Goal: Complete application form

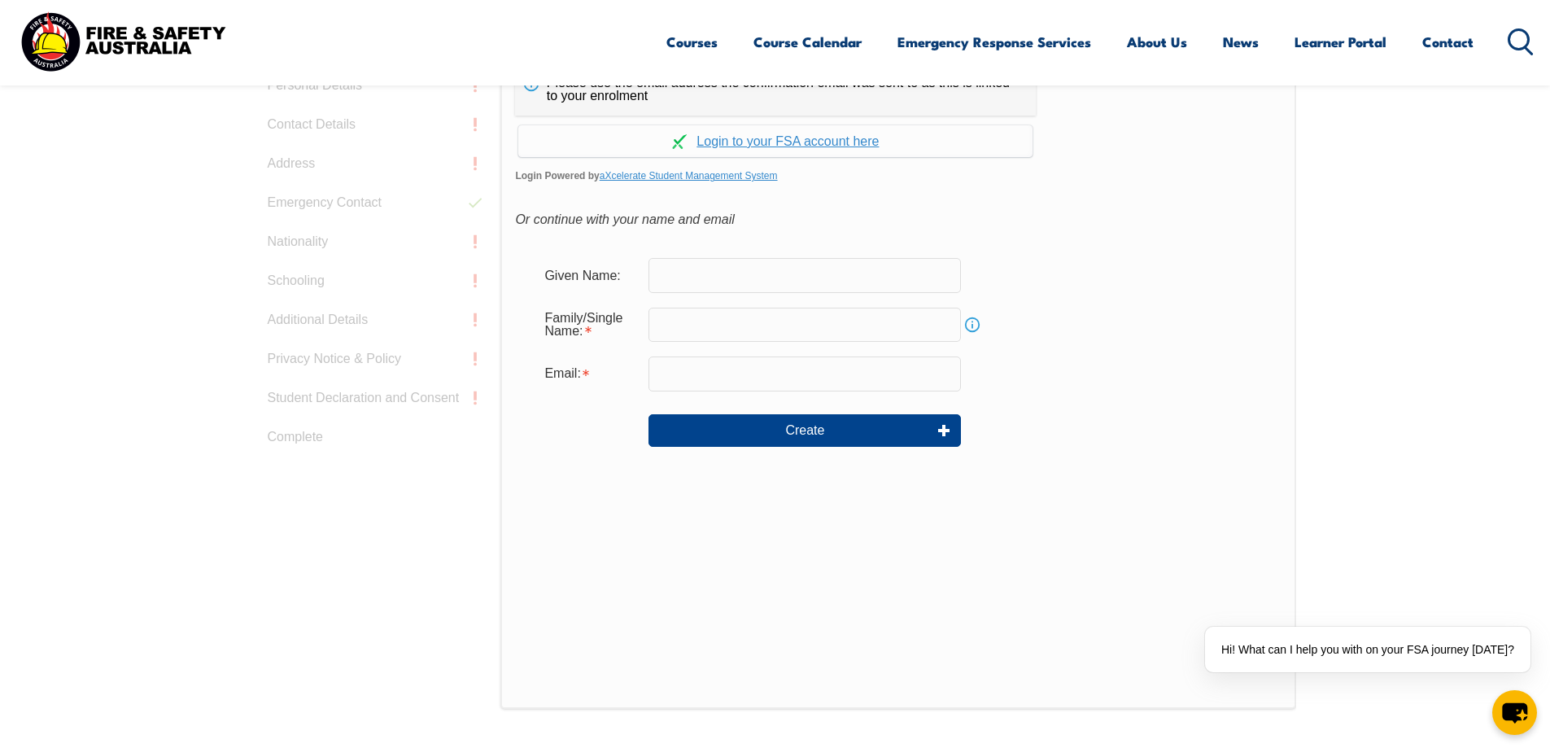
scroll to position [352, 0]
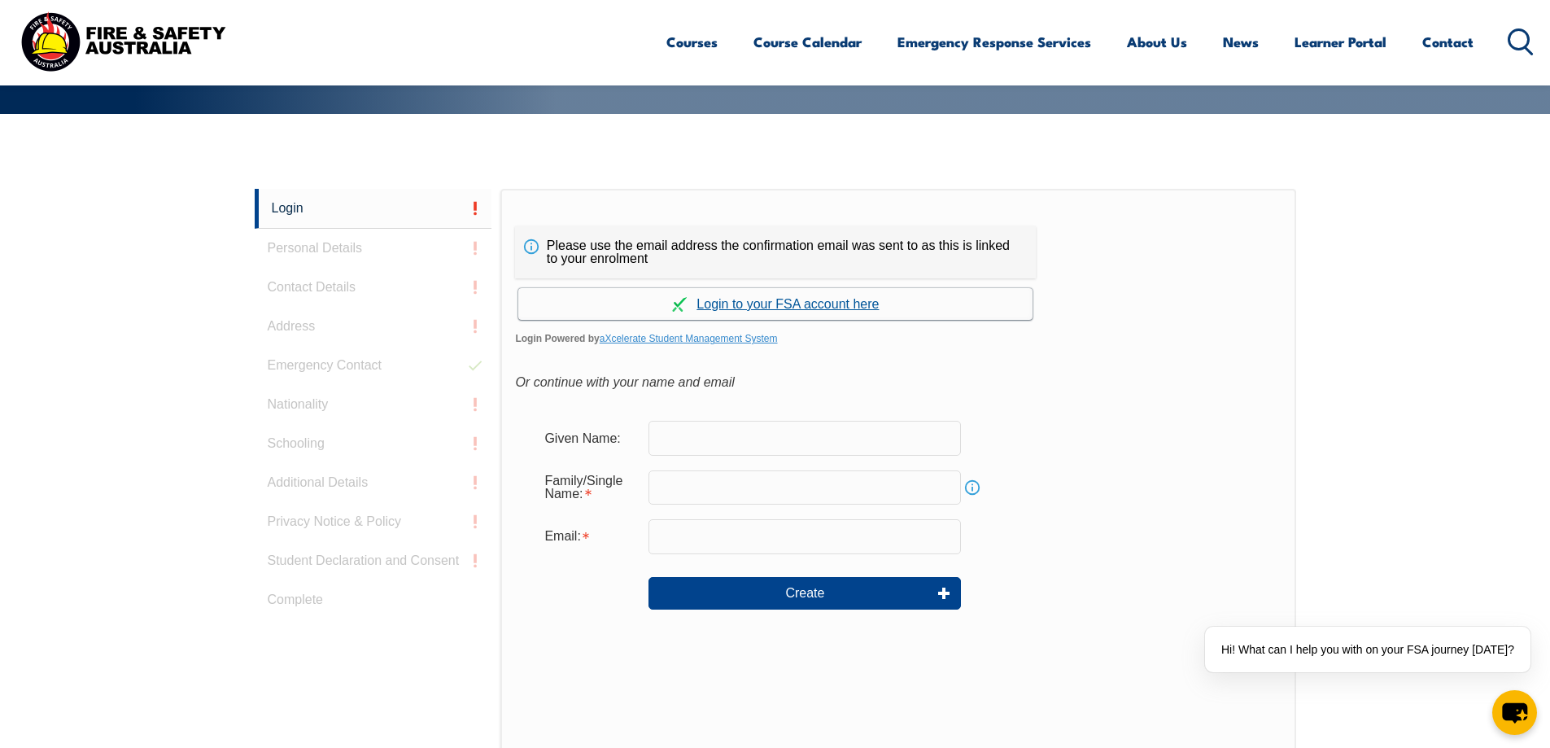
click at [809, 299] on link "Continue with aXcelerate" at bounding box center [775, 304] width 514 height 32
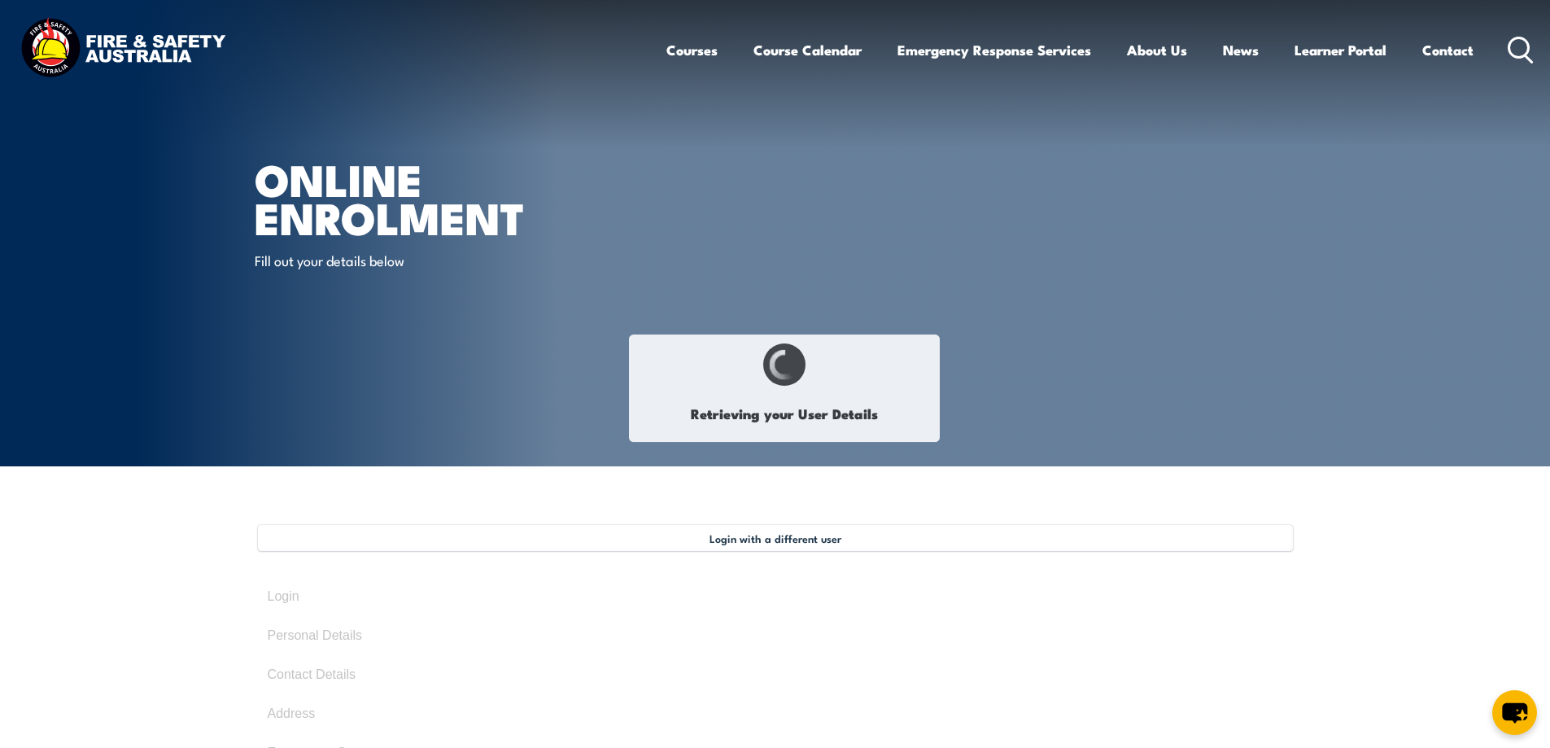
select select "Mr"
type input "[PERSON_NAME]"
type input "Green"
type input "[DATE]"
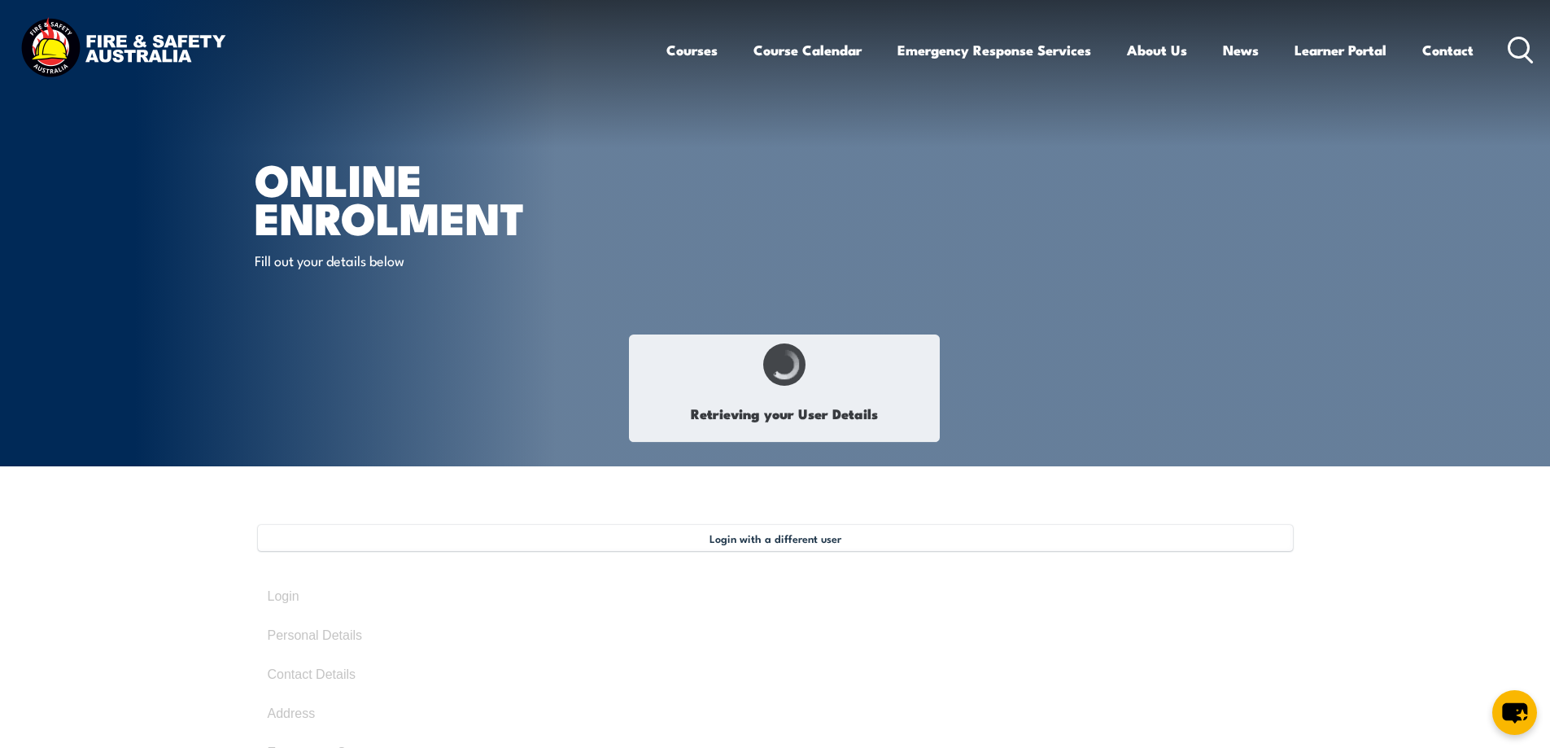
type input "UL47LLRRGR"
select select "M"
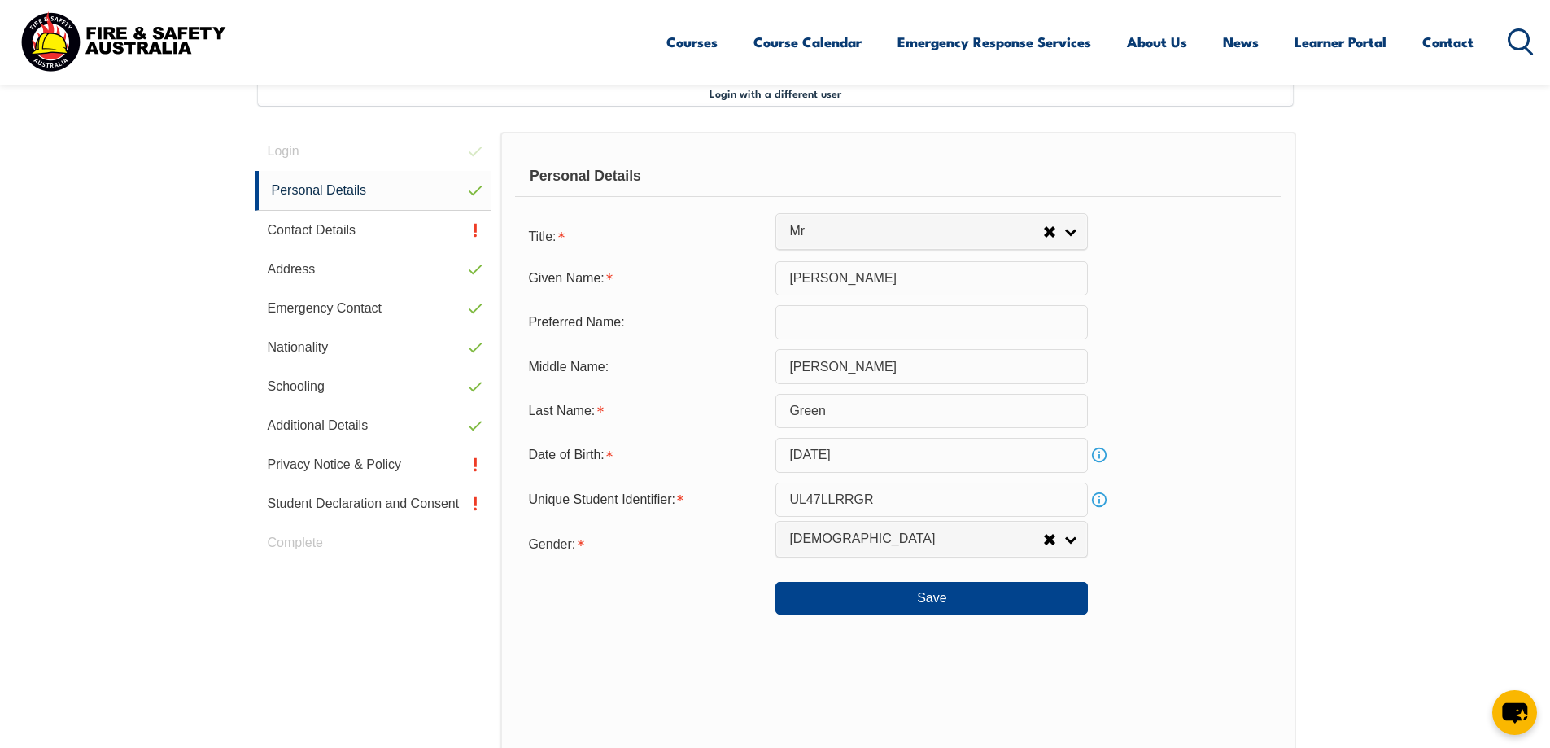
scroll to position [444, 0]
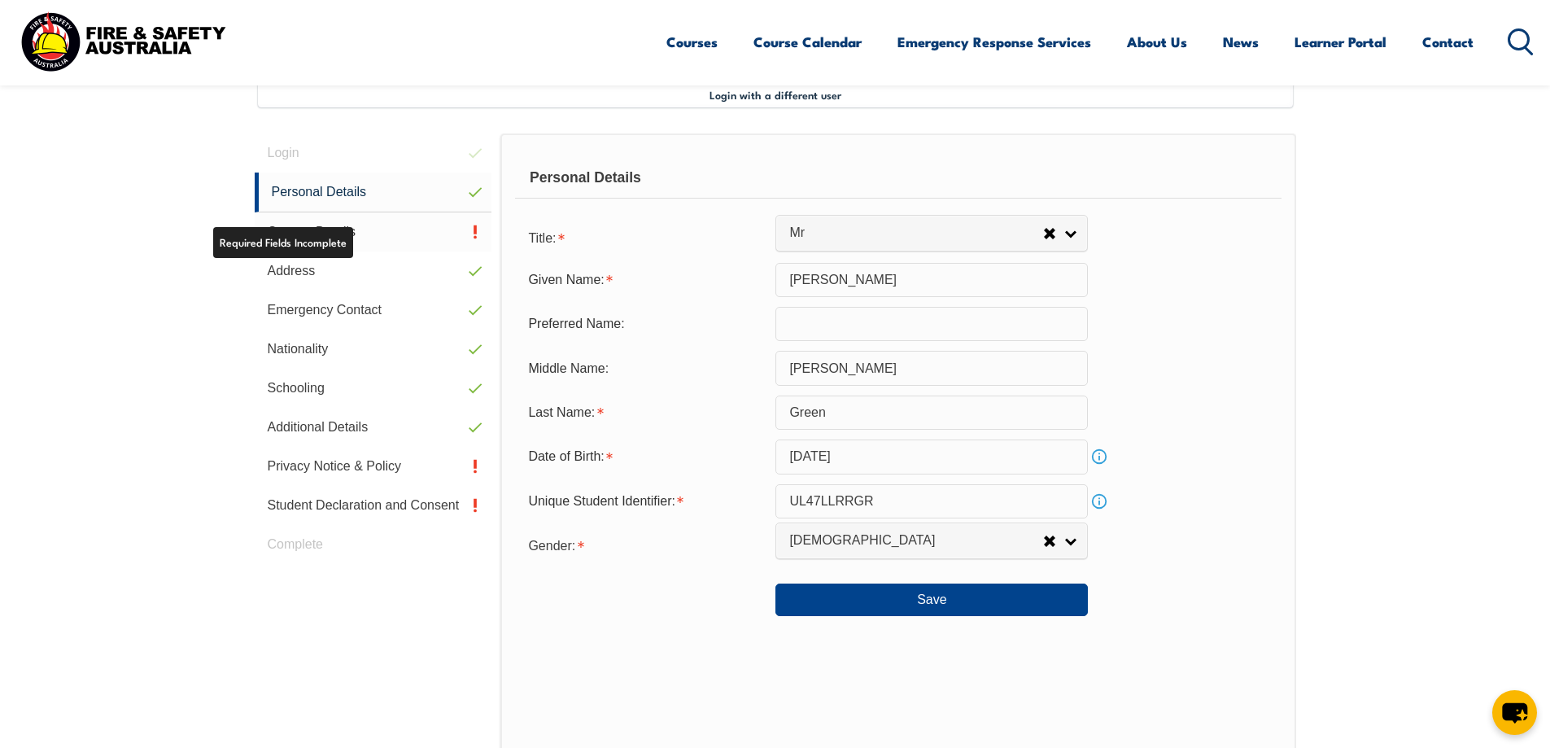
click at [323, 237] on link "Contact Details" at bounding box center [374, 231] width 238 height 39
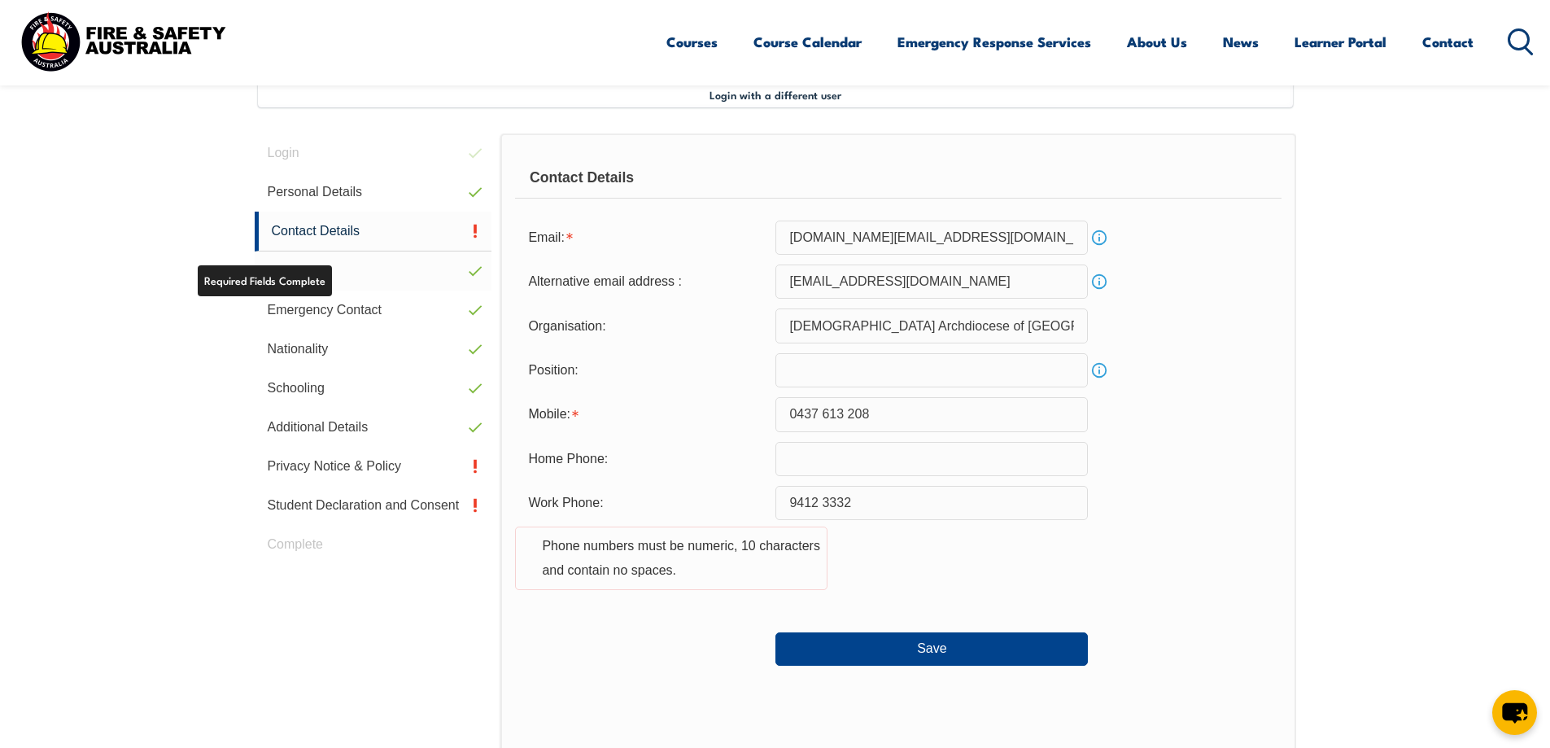
click at [319, 272] on link "Address" at bounding box center [374, 270] width 238 height 39
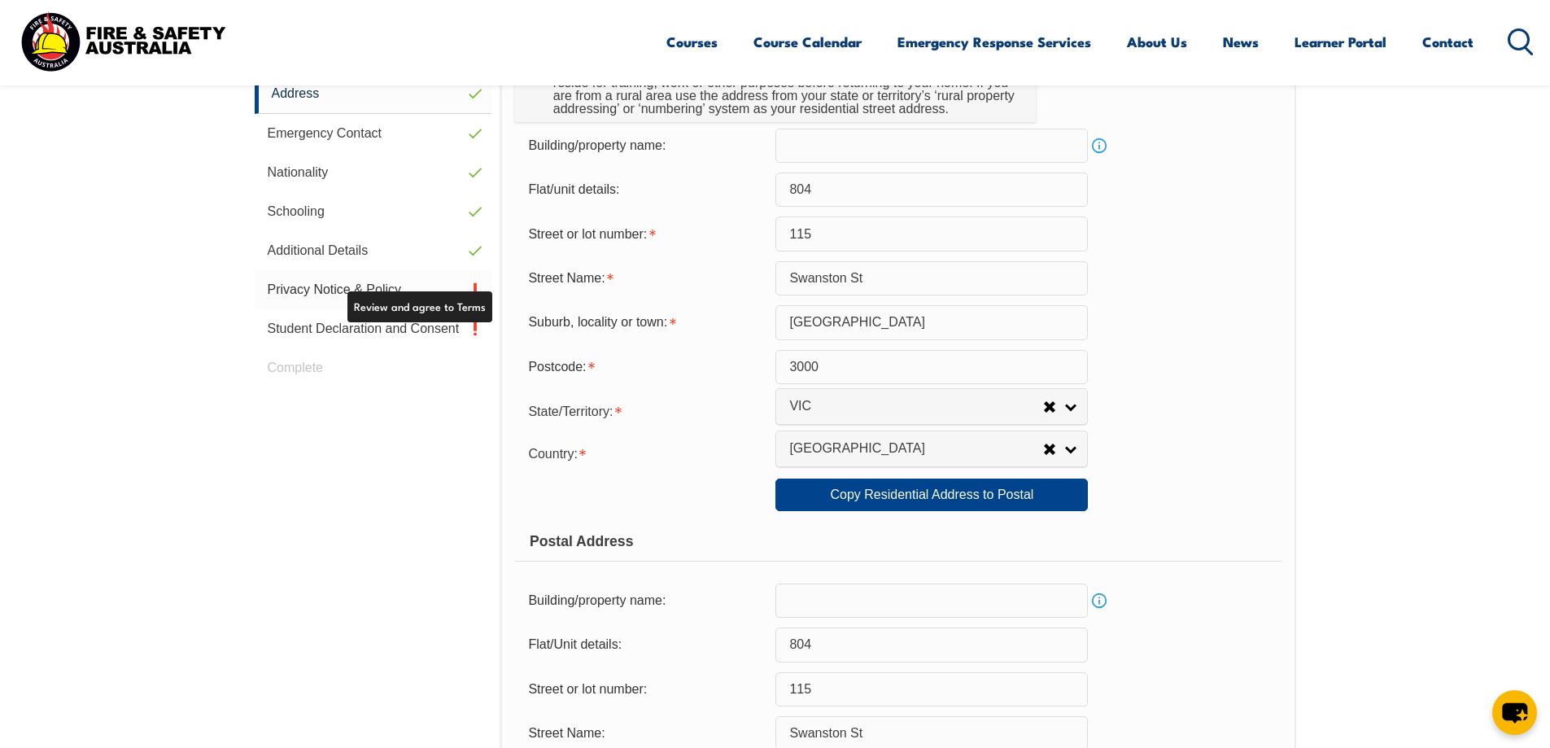
scroll to position [606, 0]
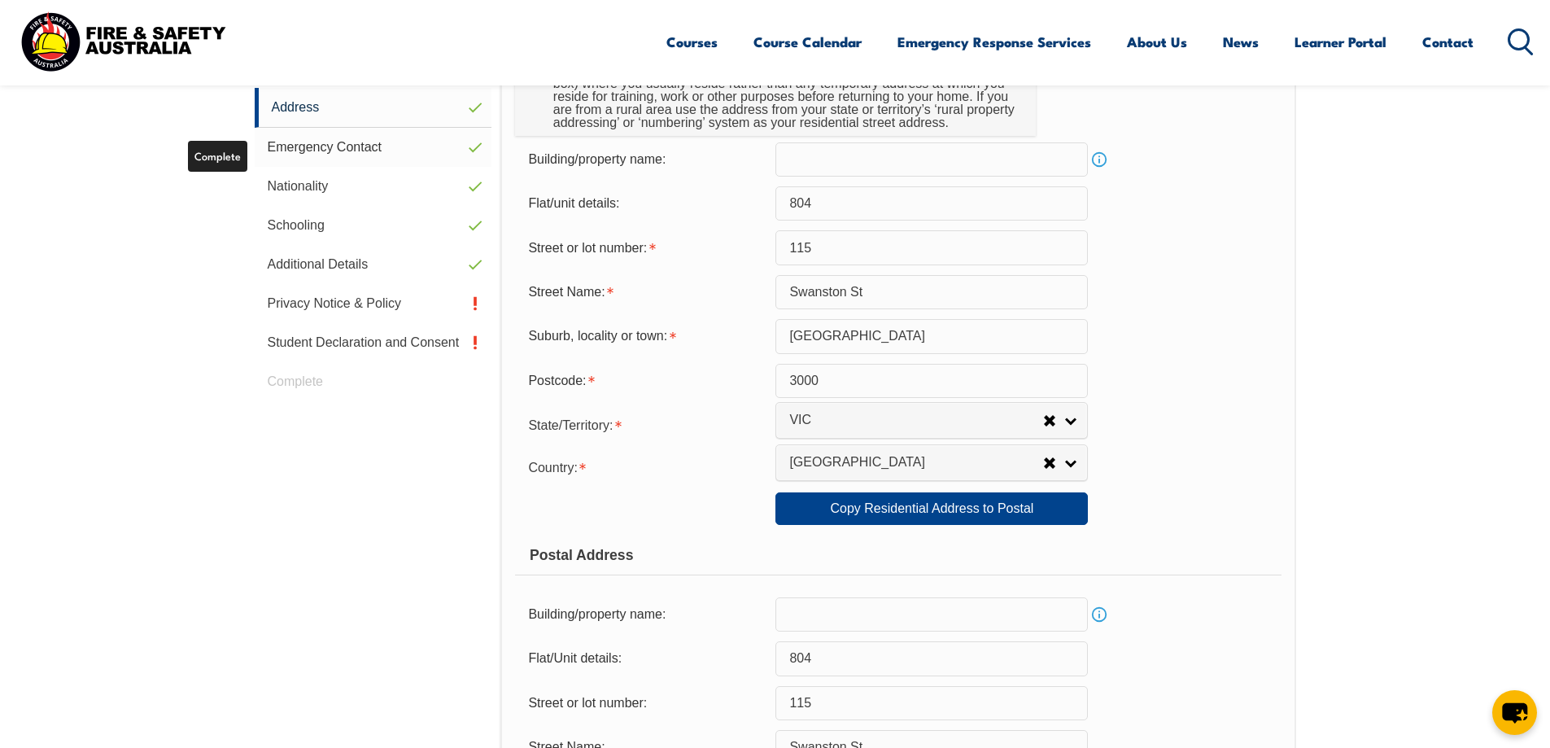
click at [326, 145] on link "Emergency Contact" at bounding box center [374, 147] width 238 height 39
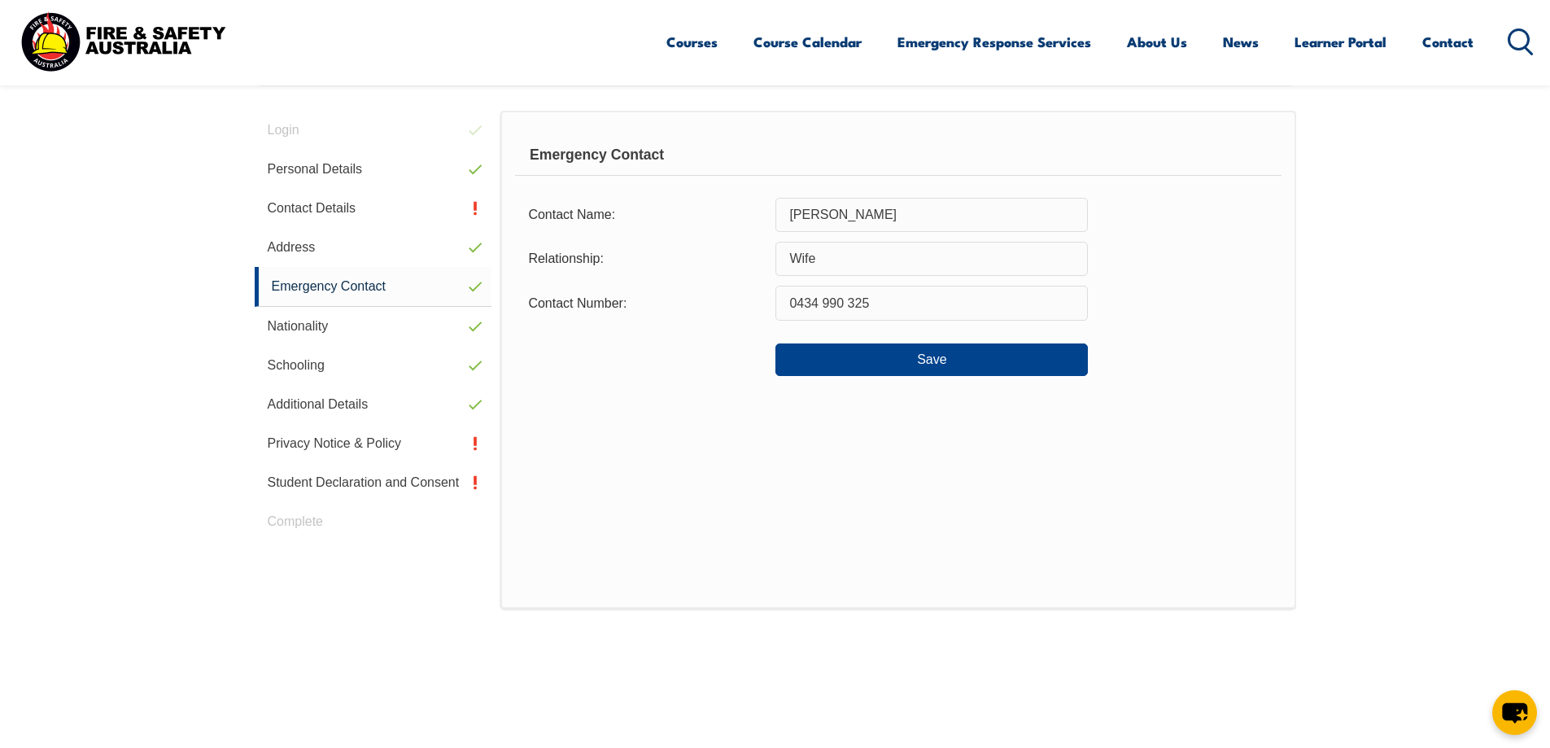
scroll to position [444, 0]
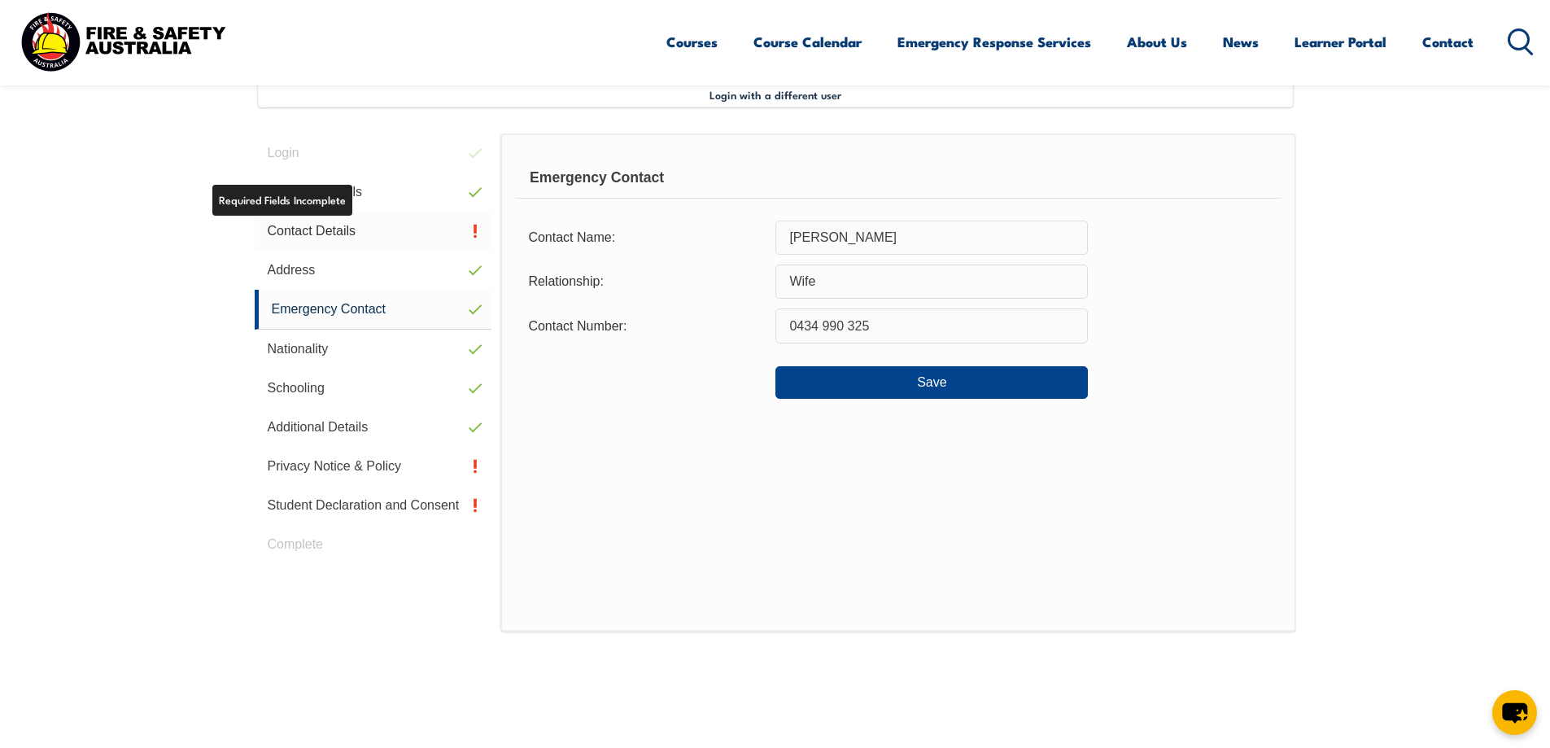
click at [330, 234] on link "Contact Details" at bounding box center [374, 231] width 238 height 39
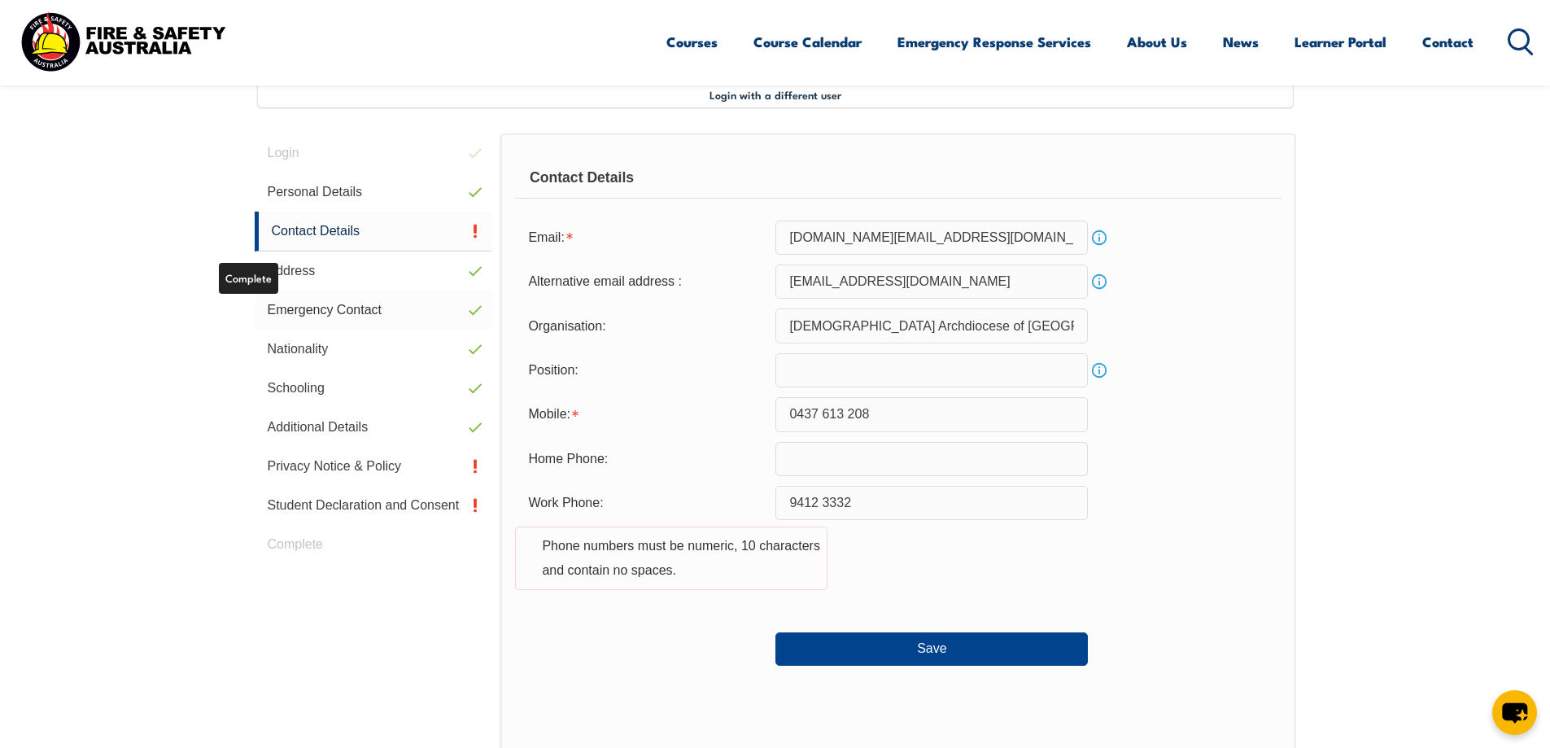
click at [337, 304] on link "Emergency Contact" at bounding box center [374, 310] width 238 height 39
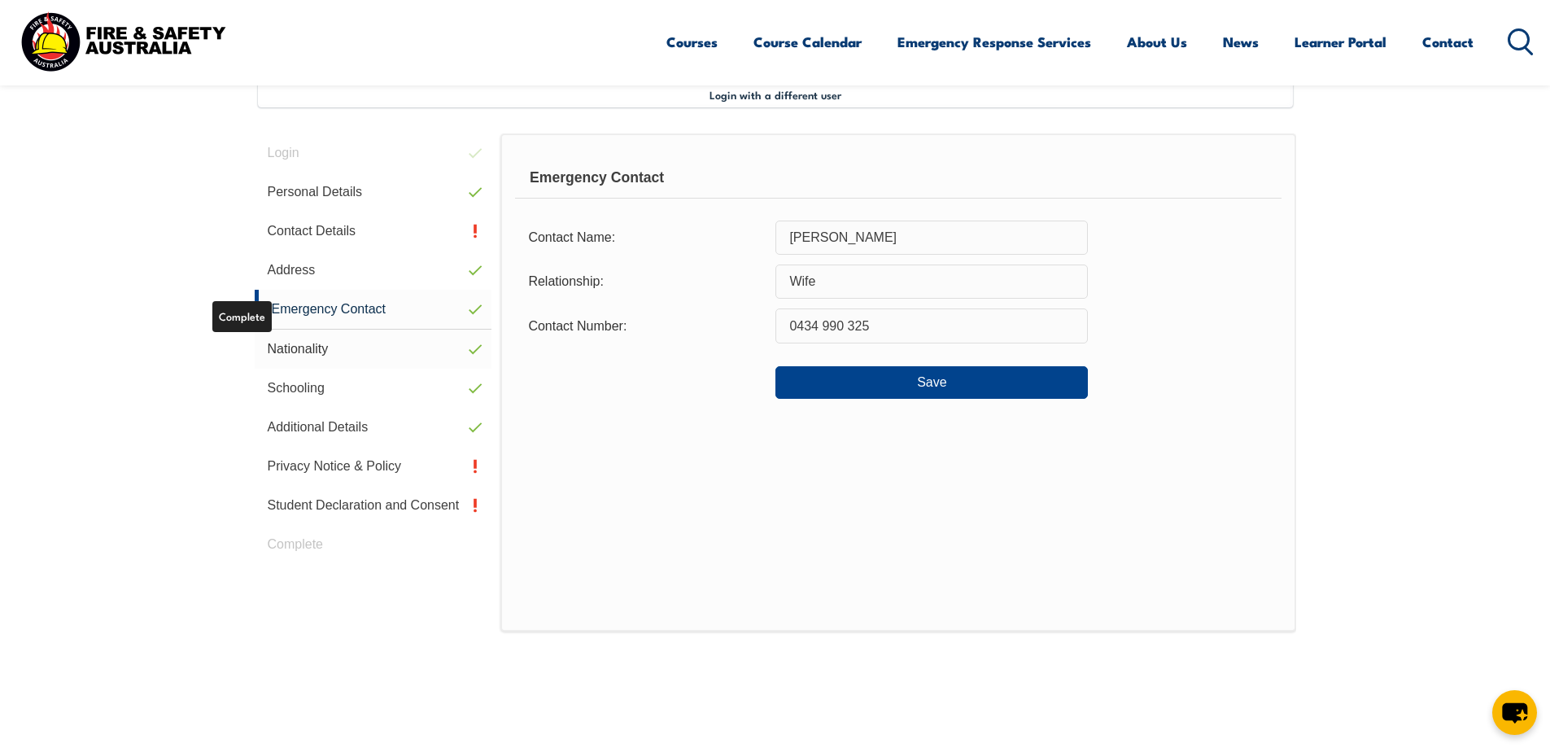
click at [329, 346] on link "Nationality" at bounding box center [374, 349] width 238 height 39
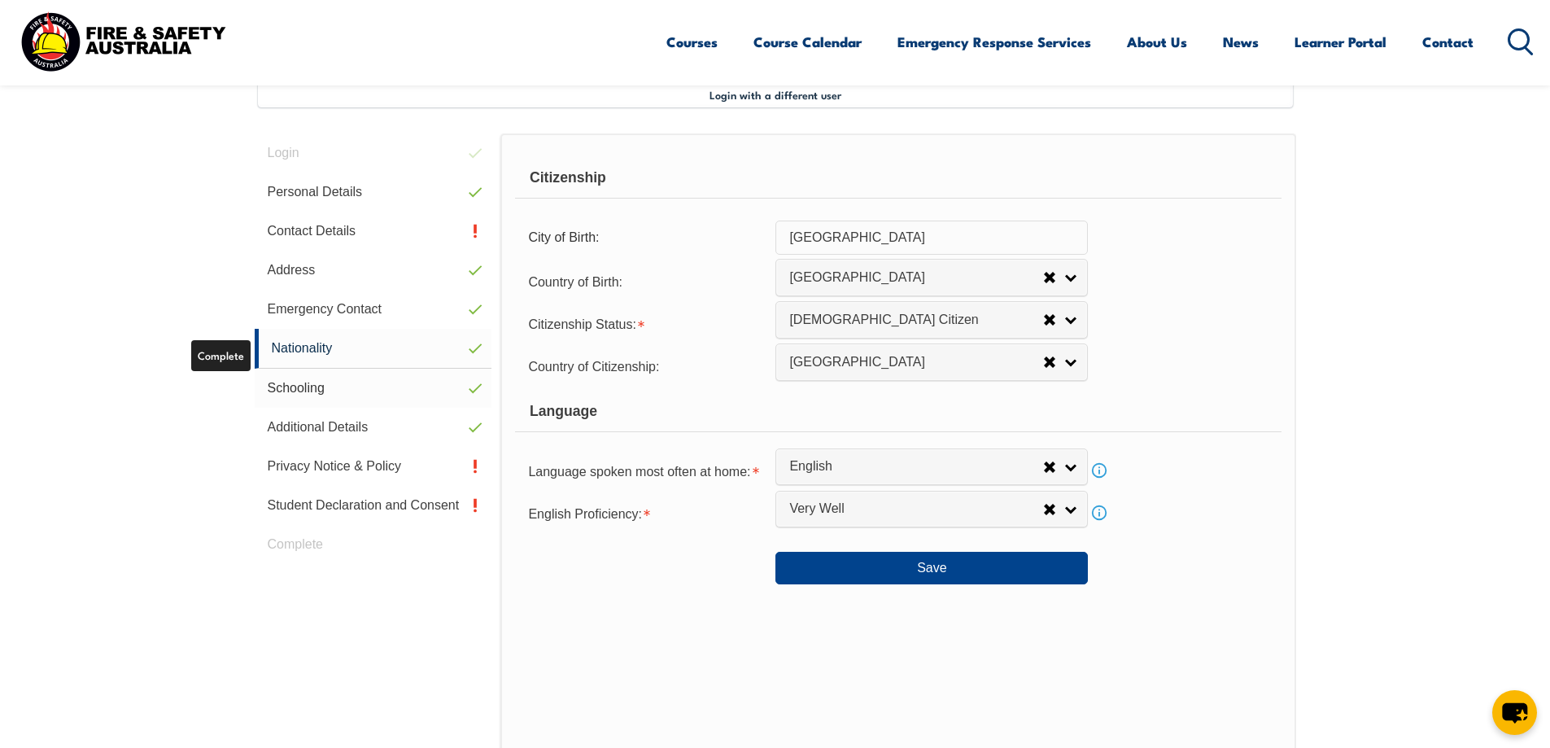
click at [310, 384] on link "Schooling" at bounding box center [374, 388] width 238 height 39
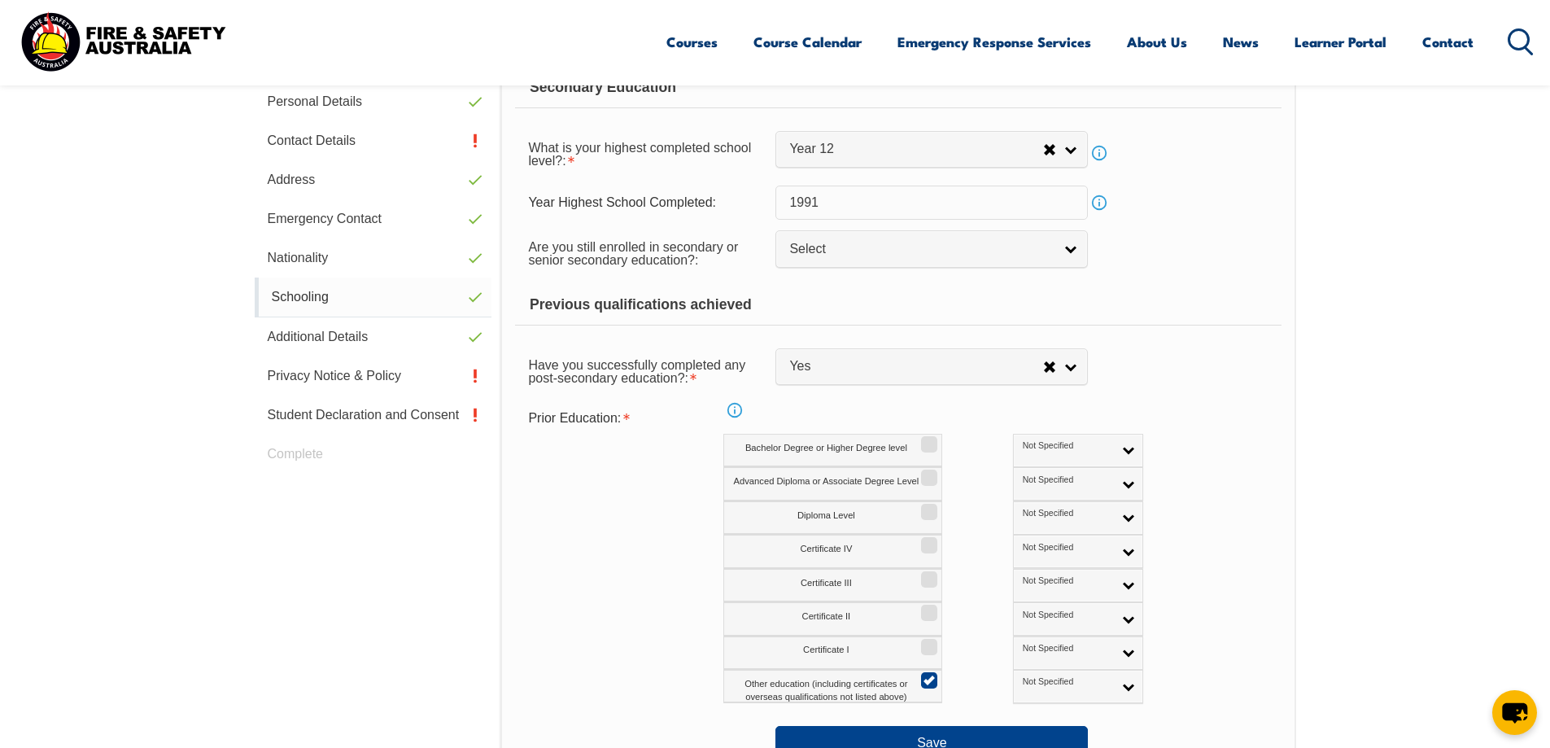
scroll to position [525, 0]
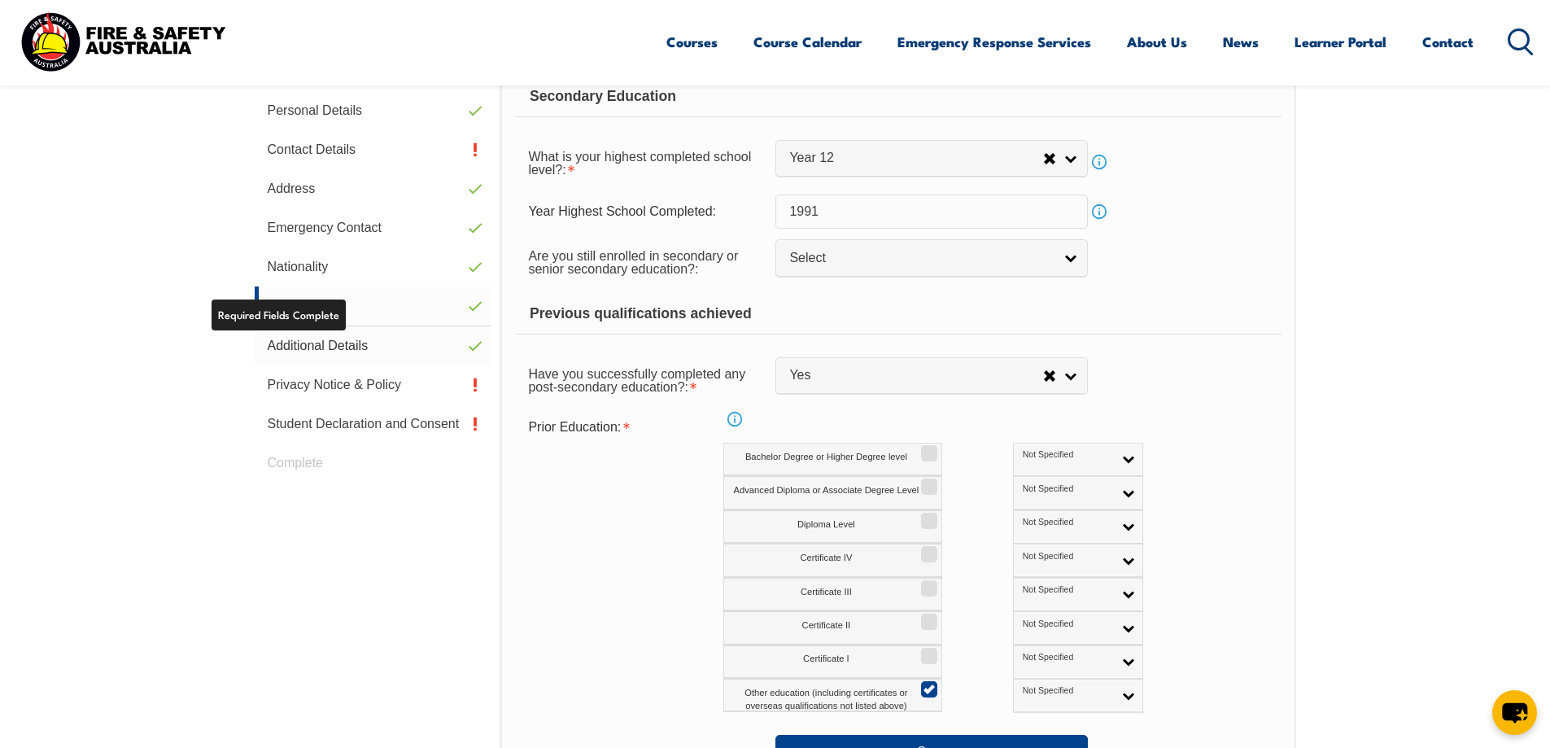
click at [334, 339] on link "Additional Details" at bounding box center [374, 345] width 238 height 39
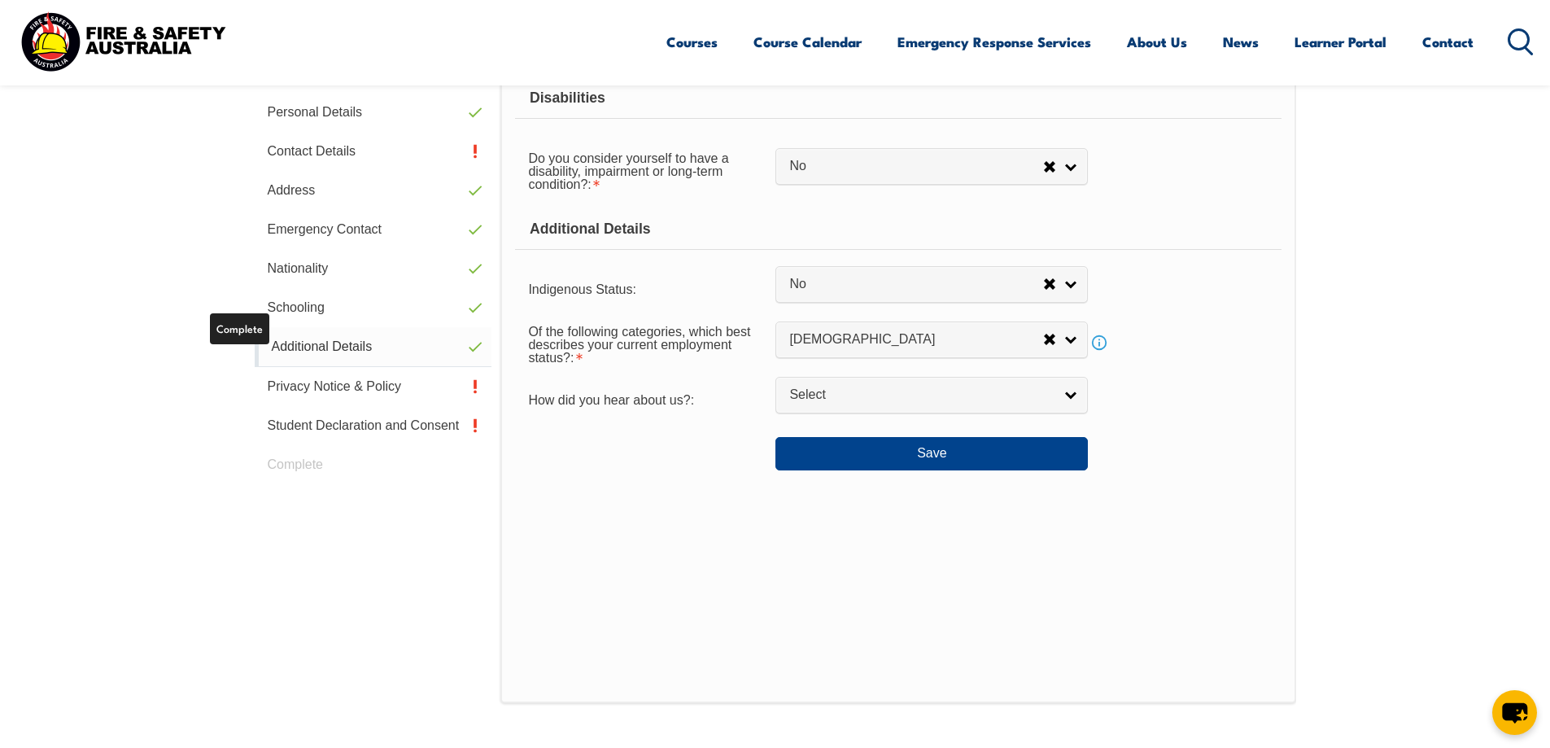
scroll to position [444, 0]
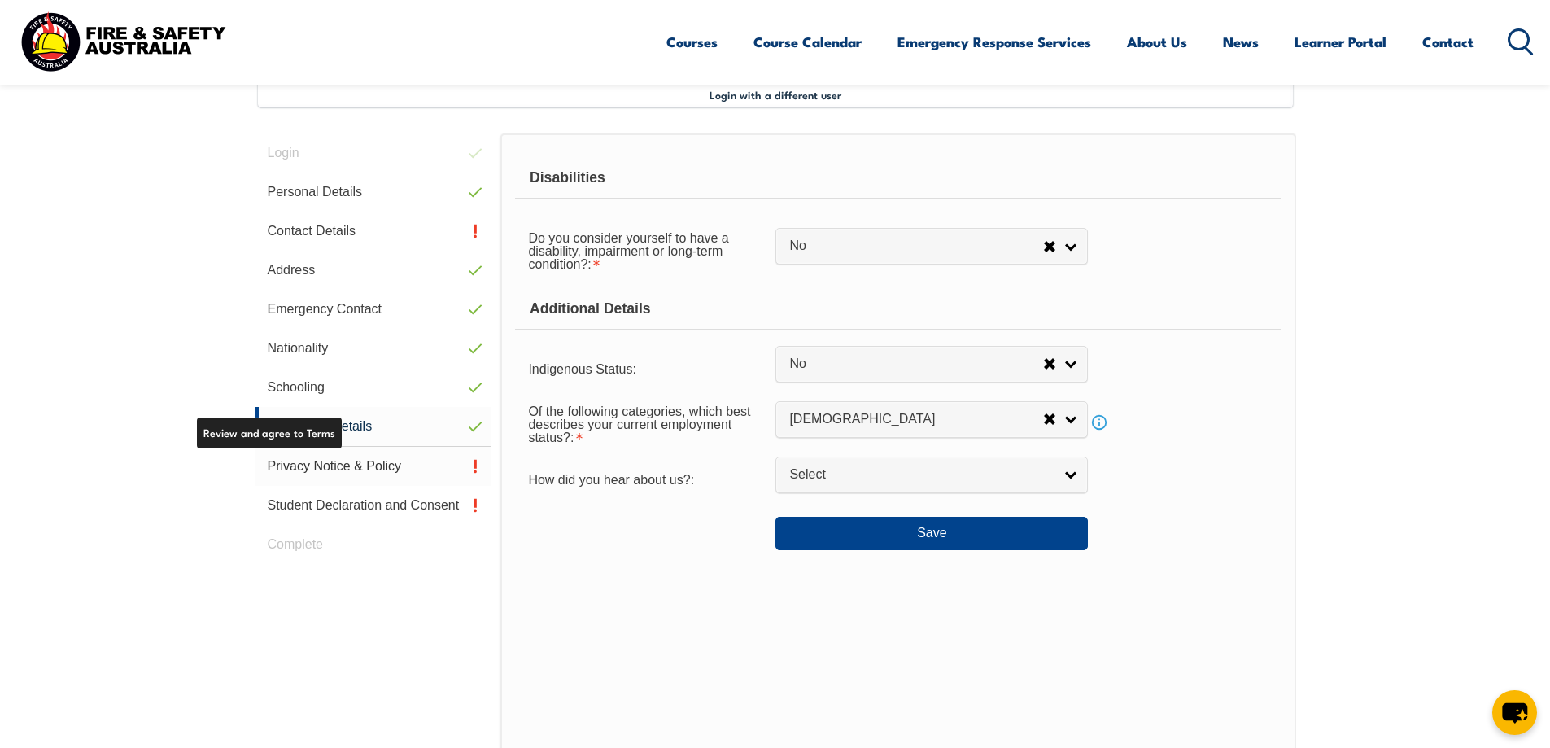
click at [321, 467] on link "Privacy Notice & Policy" at bounding box center [374, 466] width 238 height 39
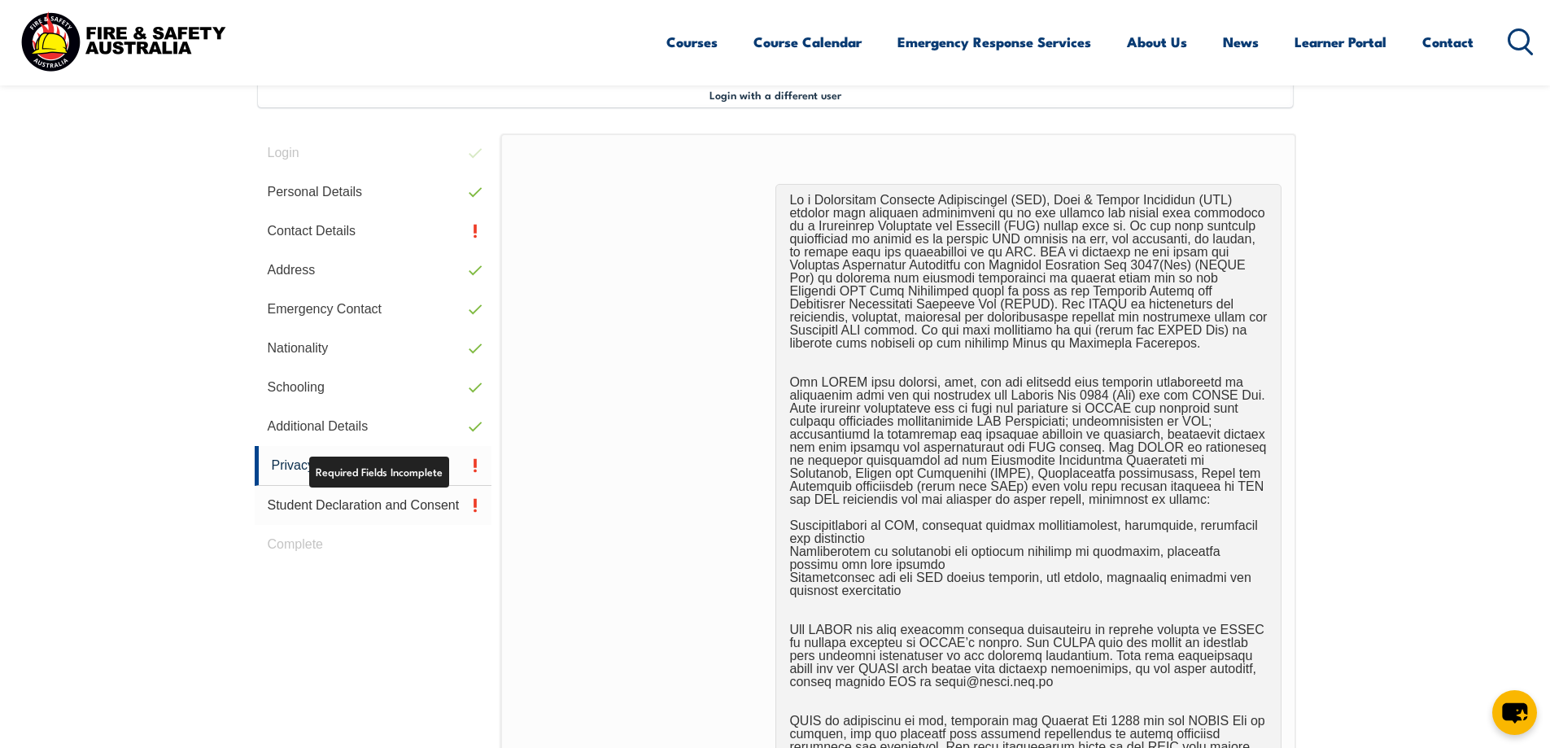
click at [325, 506] on link "Student Declaration and Consent" at bounding box center [374, 505] width 238 height 39
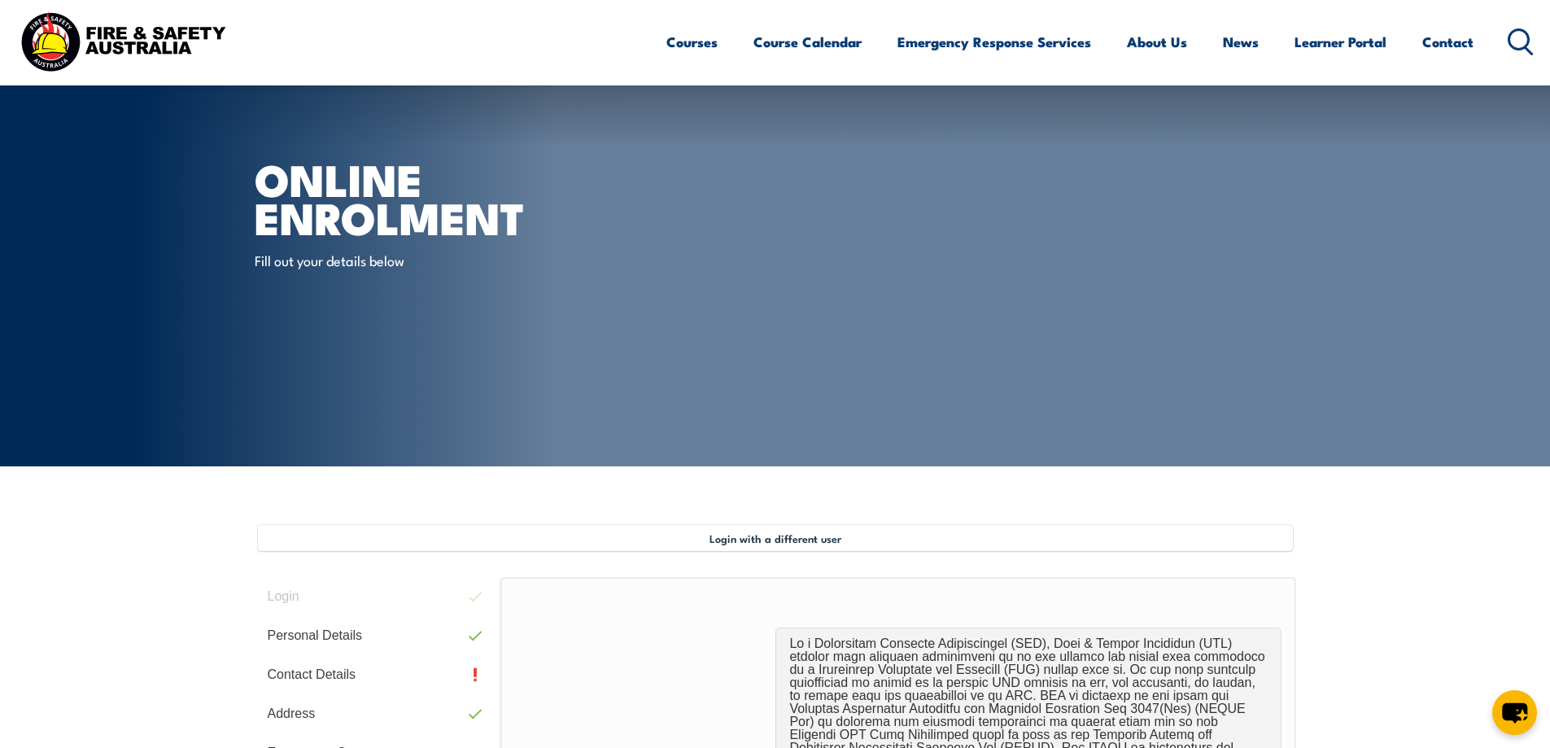
scroll to position [409, 0]
